Goal: Transaction & Acquisition: Book appointment/travel/reservation

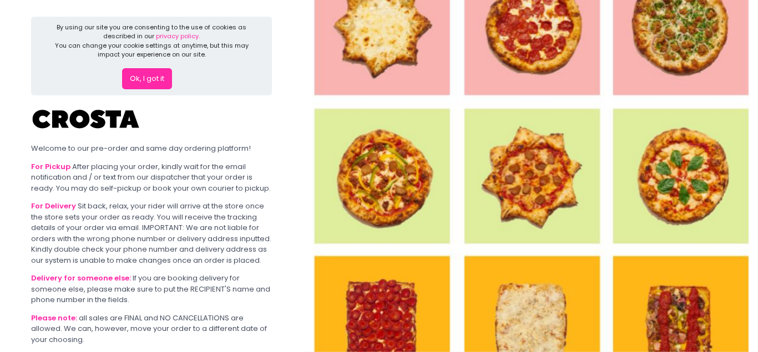
scroll to position [110, 0]
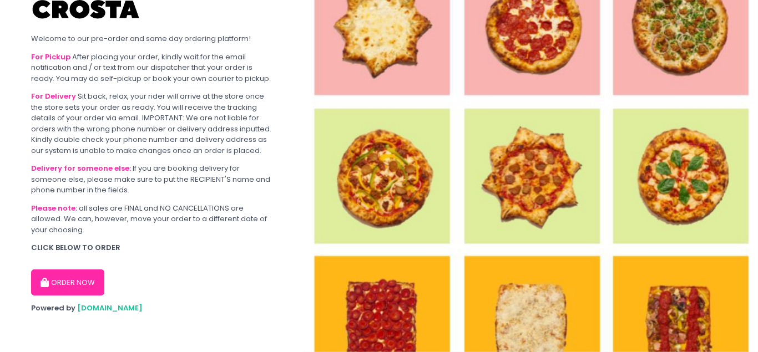
click at [79, 284] on button "ORDER NOW" at bounding box center [67, 283] width 73 height 27
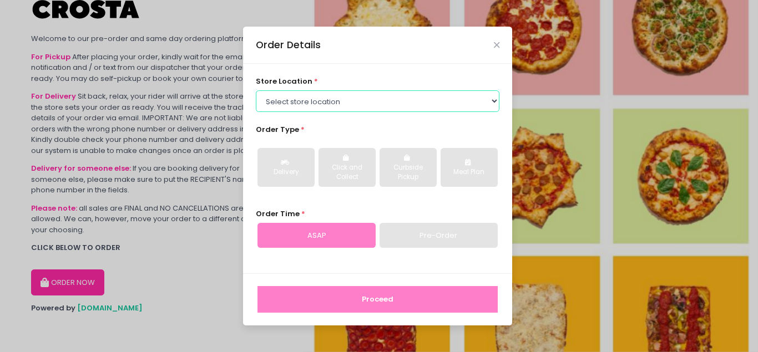
click at [256, 90] on select "Select store location [PERSON_NAME] Pizza - [PERSON_NAME] Pizza - [GEOGRAPHIC_D…" at bounding box center [378, 100] width 244 height 21
click option "[PERSON_NAME] Pizza - [PERSON_NAME]" at bounding box center [0, 0] width 0 height 0
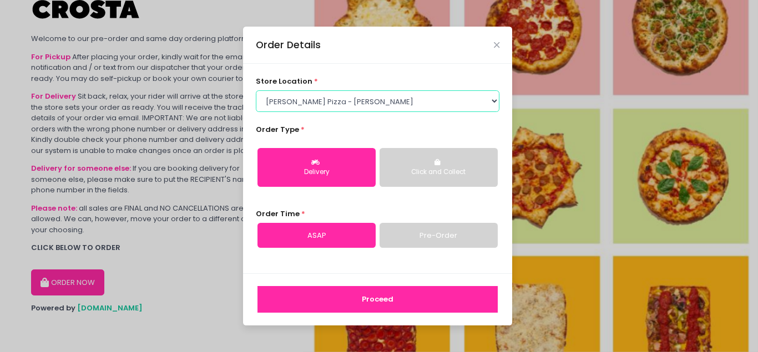
click at [256, 90] on select "Select store location [PERSON_NAME] Pizza - [PERSON_NAME] Pizza - [GEOGRAPHIC_D…" at bounding box center [378, 100] width 244 height 21
click option "[PERSON_NAME] Pizza - [PERSON_NAME]" at bounding box center [0, 0] width 0 height 0
click at [256, 90] on select "Select store location [PERSON_NAME] Pizza - [PERSON_NAME] Pizza - [GEOGRAPHIC_D…" at bounding box center [378, 100] width 244 height 21
select select "65090bae48156caed44a5eb4"
click option "[PERSON_NAME] Pizza - [GEOGRAPHIC_DATA][PERSON_NAME]" at bounding box center [0, 0] width 0 height 0
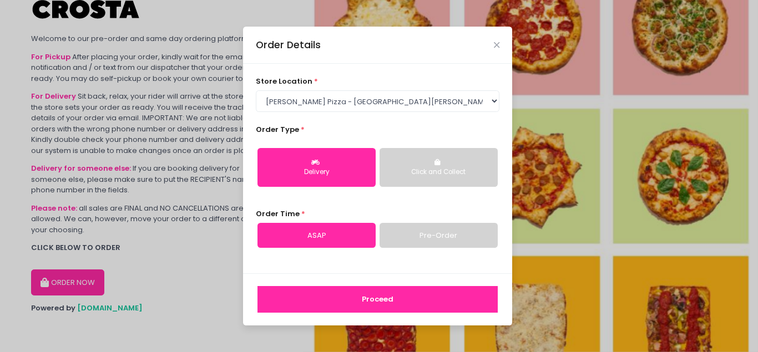
click at [463, 188] on div "Delivery Click and Collect" at bounding box center [378, 167] width 244 height 57
click at [462, 178] on button "Click and Collect" at bounding box center [439, 167] width 118 height 39
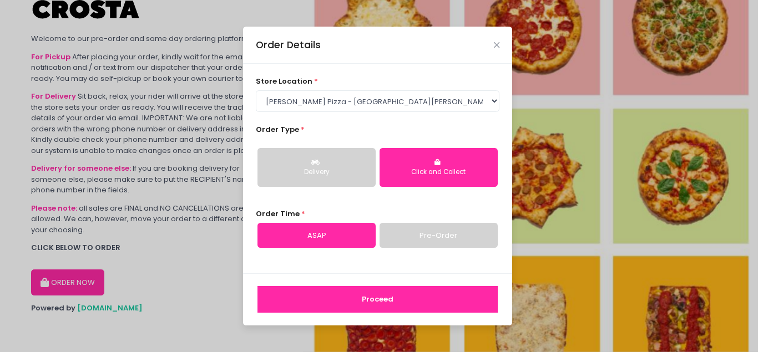
click at [457, 231] on link "Pre-Order" at bounding box center [439, 236] width 118 height 26
select select "[DATE]"
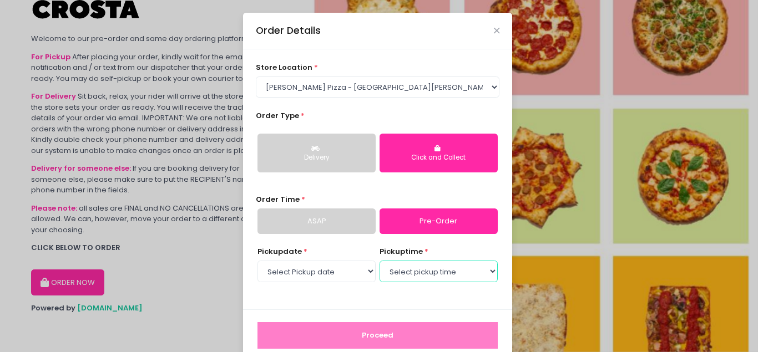
click at [380, 261] on select "Select pickup time 03:00 PM - 03:30 PM 03:30 PM - 04:00 PM 04:00 PM - 04:30 PM …" at bounding box center [439, 271] width 118 height 21
select select "16:00"
click option "04:00 PM - 04:30 PM" at bounding box center [0, 0] width 0 height 0
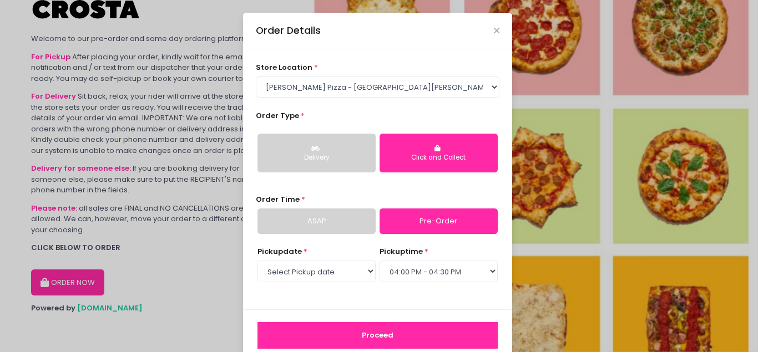
click at [466, 320] on div "Proceed" at bounding box center [377, 336] width 269 height 52
click at [469, 330] on button "Proceed" at bounding box center [377, 335] width 240 height 27
